Goal: Task Accomplishment & Management: Use online tool/utility

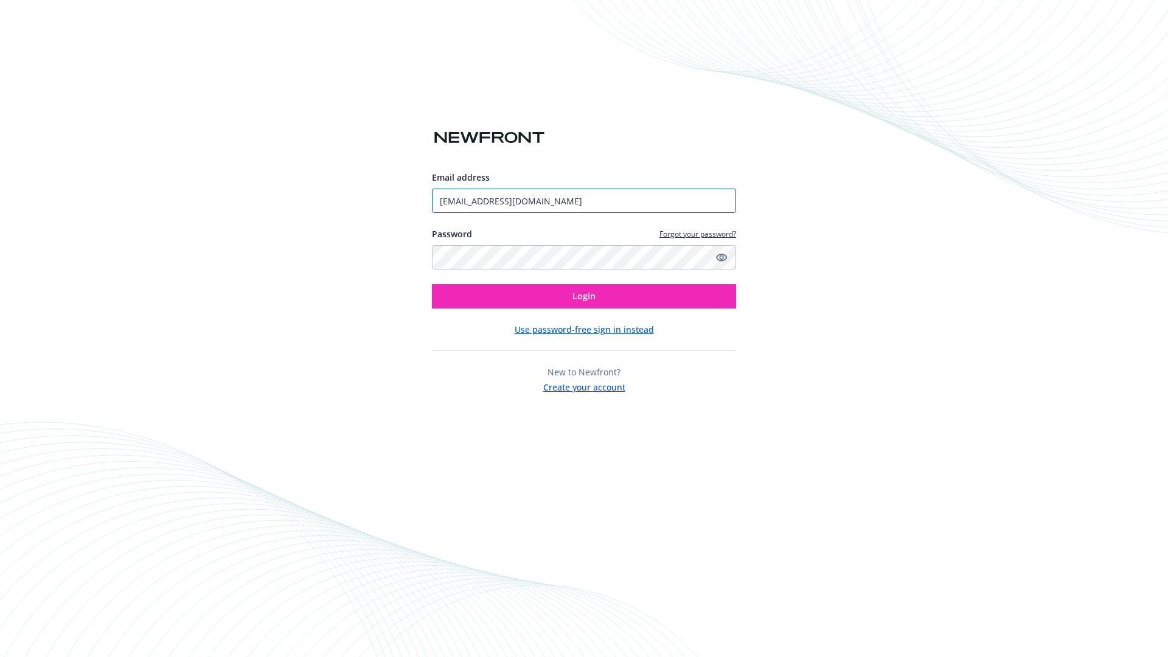
type input "[EMAIL_ADDRESS][DOMAIN_NAME]"
click at [584, 296] on span "Login" at bounding box center [584, 296] width 23 height 12
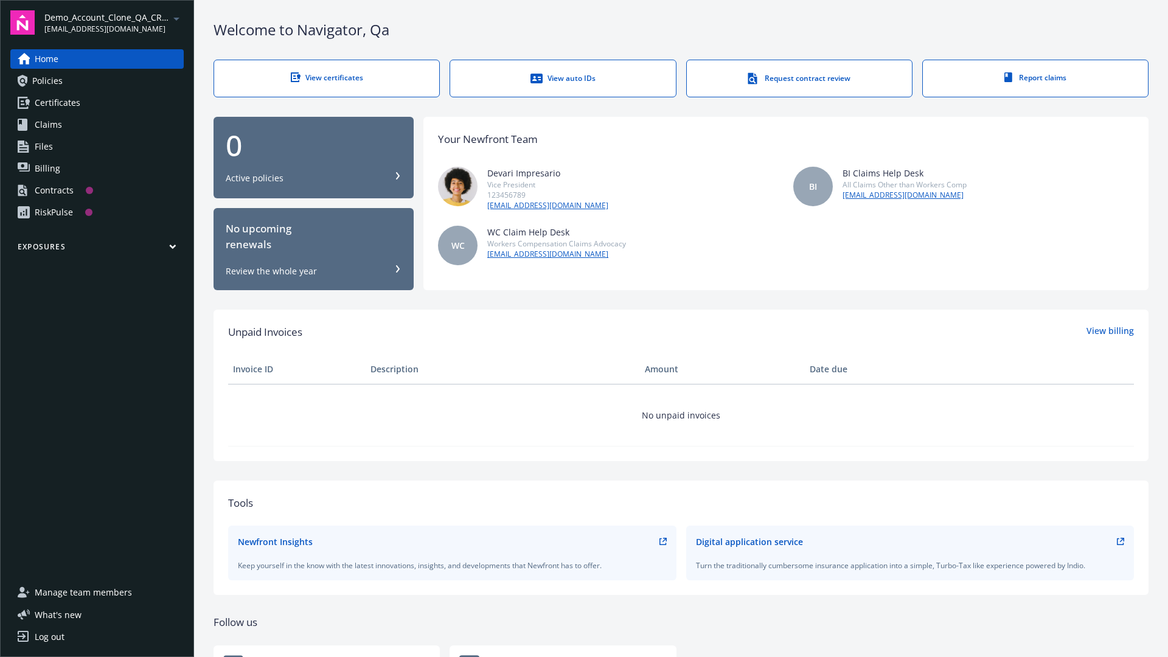
click at [114, 23] on span "Demo_Account_Clone_QA_CR_Tests_Prospect" at bounding box center [106, 17] width 125 height 13
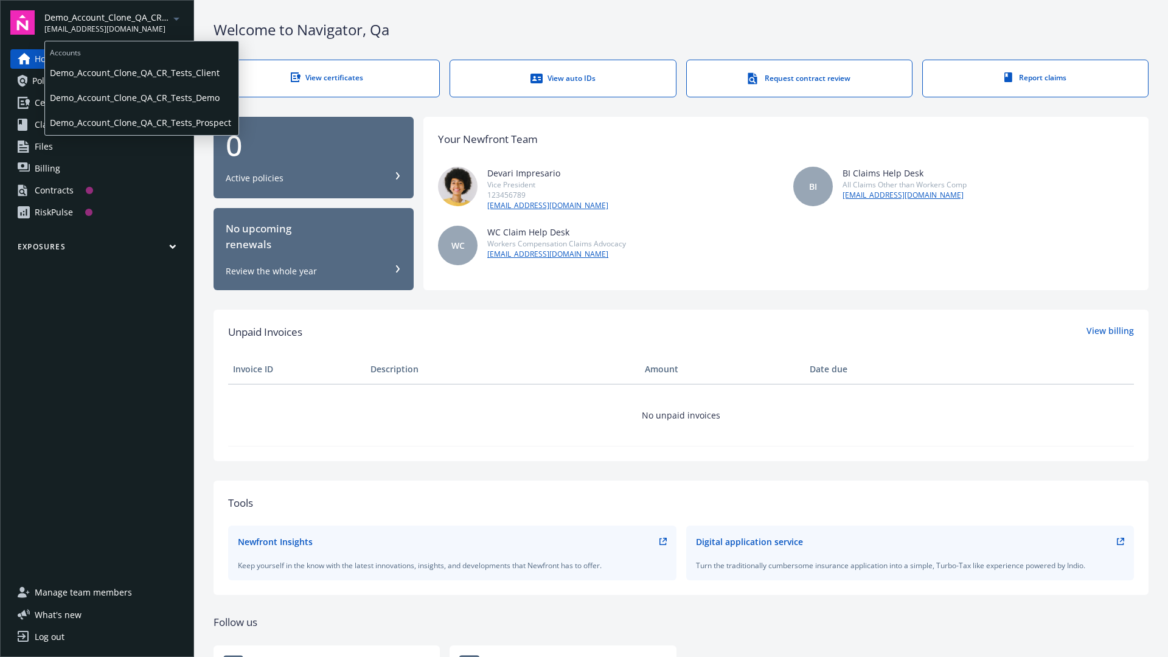
click at [141, 72] on span "Demo_Account_Clone_QA_CR_Tests_Client" at bounding box center [142, 72] width 184 height 25
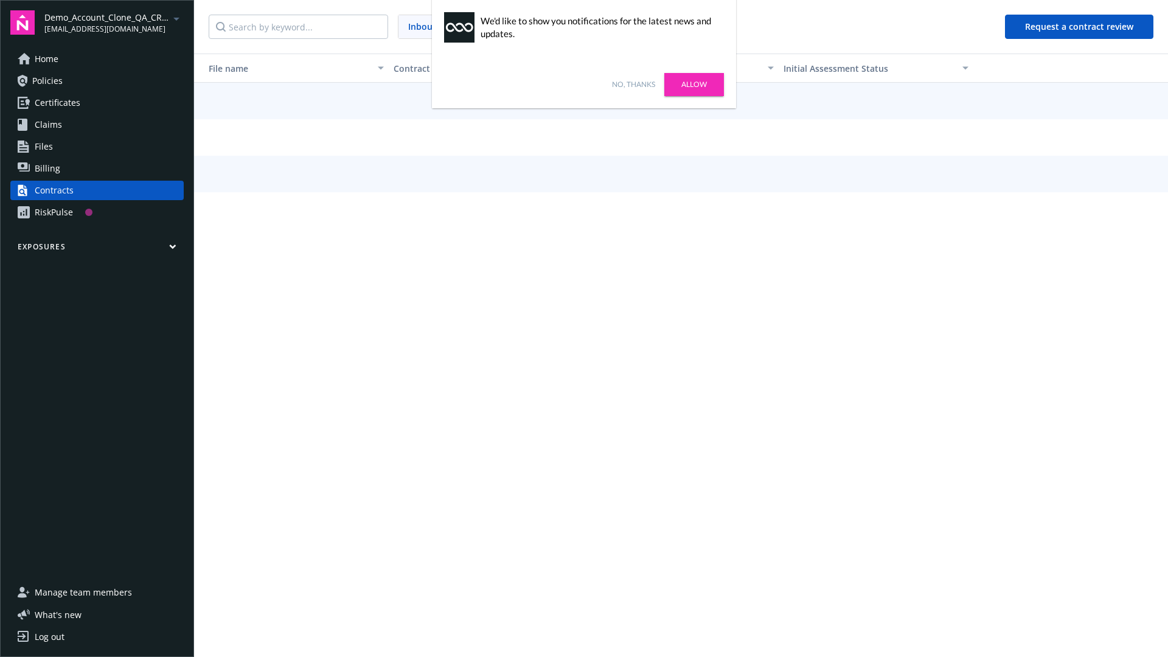
click at [633, 85] on link "No, thanks" at bounding box center [633, 84] width 43 height 11
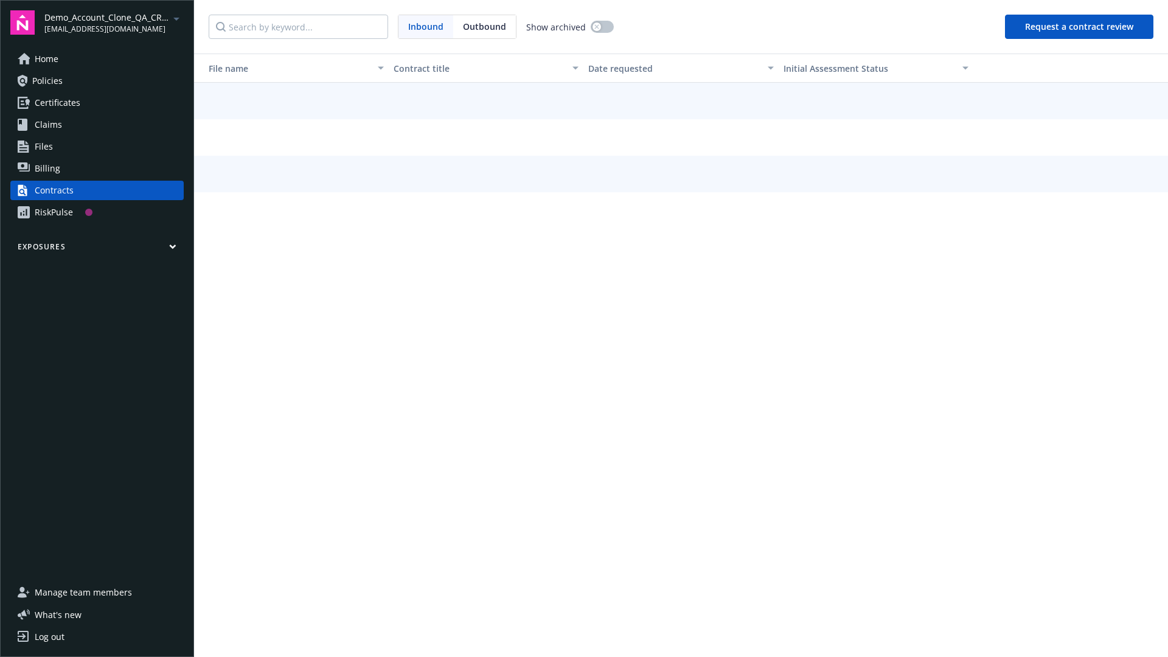
click at [1080, 27] on button "Request a contract review" at bounding box center [1079, 27] width 148 height 24
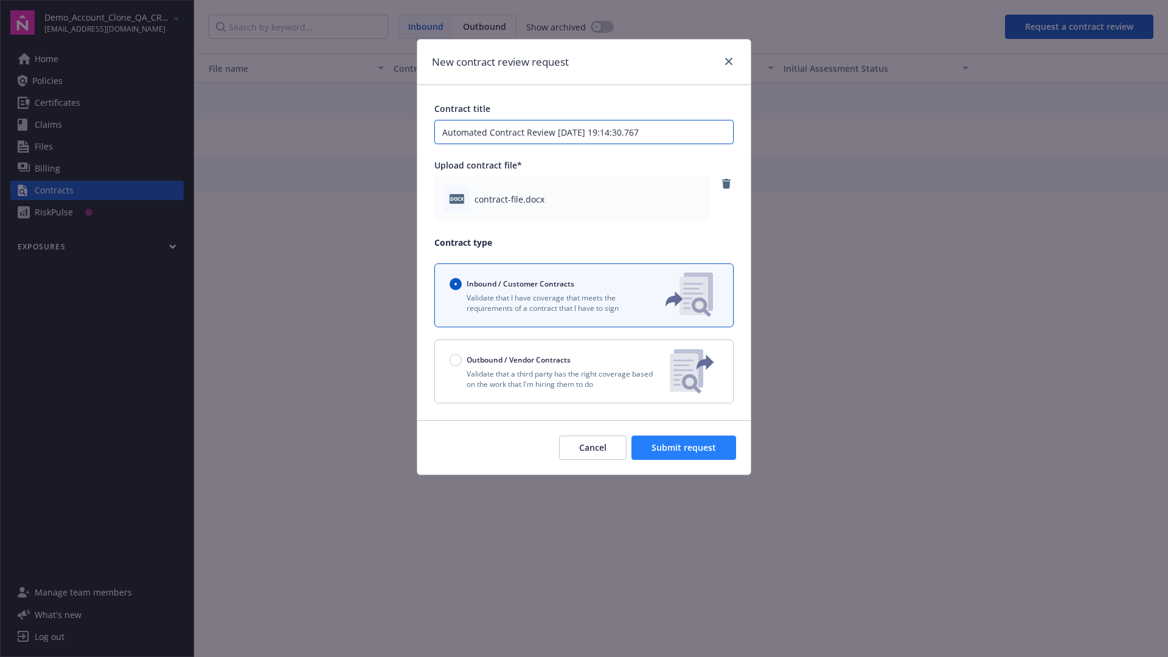
type input "Automated Contract Review [DATE] 19:14:30.767"
click at [684, 448] on span "Submit request" at bounding box center [684, 448] width 64 height 12
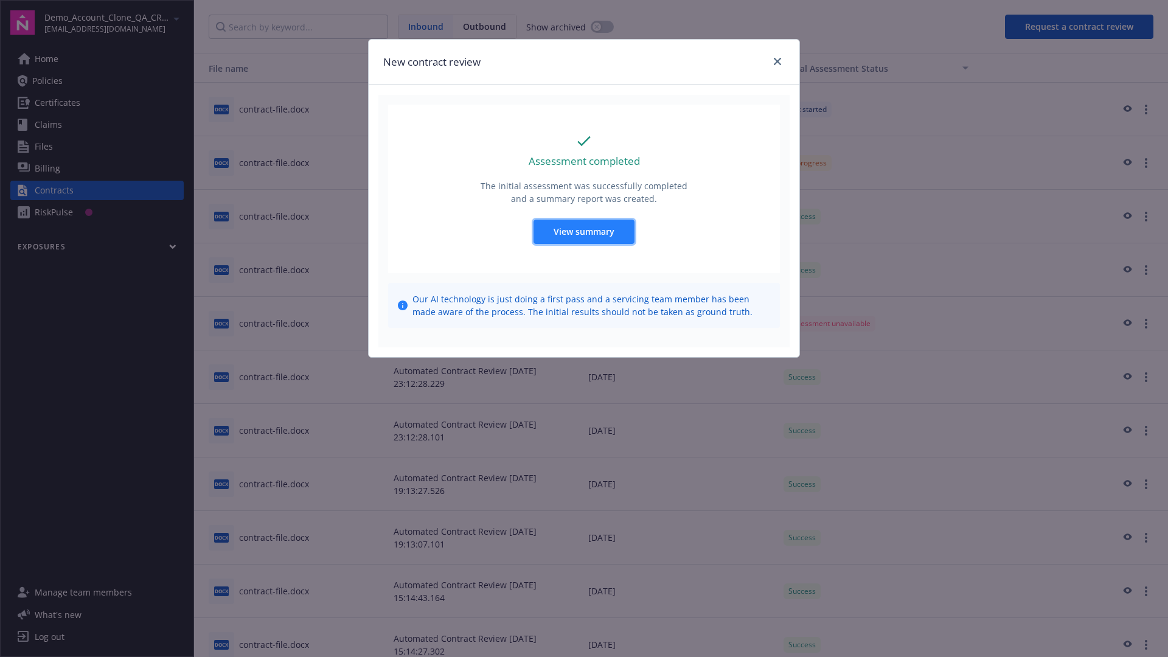
click at [583, 231] on span "View summary" at bounding box center [584, 232] width 61 height 12
